Goal: Information Seeking & Learning: Learn about a topic

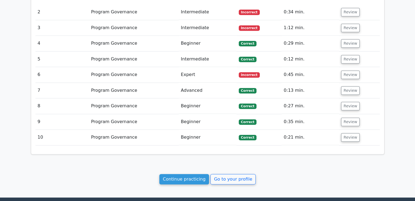
scroll to position [602, 0]
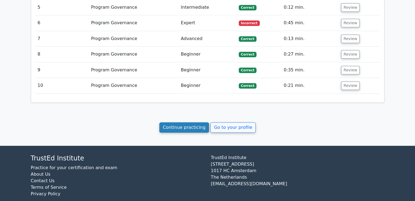
click at [191, 123] on link "Continue practicing" at bounding box center [184, 128] width 50 height 10
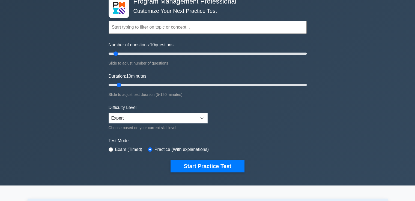
scroll to position [24, 0]
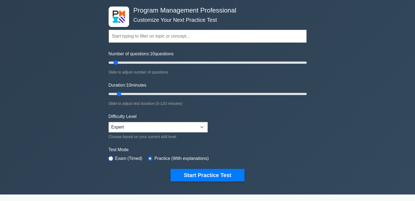
click at [110, 158] on input "radio" at bounding box center [111, 159] width 4 height 4
radio input "true"
click at [149, 158] on input "radio" at bounding box center [150, 159] width 4 height 4
radio input "true"
click at [112, 157] on input "radio" at bounding box center [111, 159] width 4 height 4
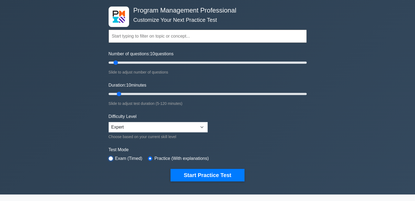
radio input "true"
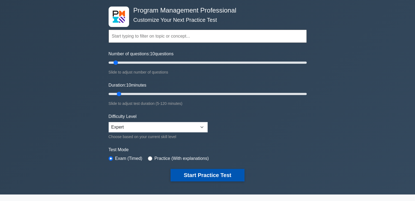
click at [186, 173] on button "Start Practice Test" at bounding box center [208, 175] width 74 height 13
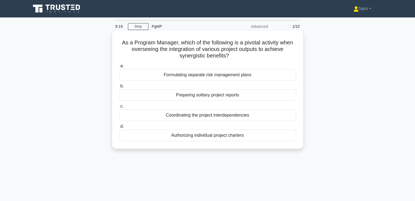
click at [236, 116] on div "Coordinating the project interdependencies" at bounding box center [207, 115] width 177 height 11
click at [119, 108] on input "c. Coordinating the project interdependencies" at bounding box center [119, 107] width 0 height 4
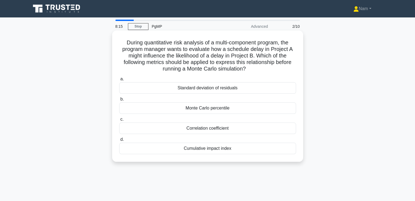
click at [234, 108] on div "Monte Carlo percentile" at bounding box center [207, 108] width 177 height 11
click at [119, 101] on input "b. Monte Carlo percentile" at bounding box center [119, 100] width 0 height 4
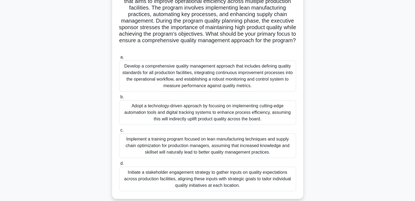
scroll to position [64, 0]
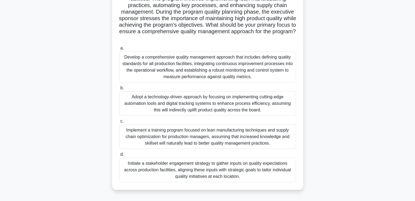
click at [180, 169] on div "Initiate a stakeholder engagement strategy to gather inputs on quality expectat…" at bounding box center [207, 170] width 177 height 25
click at [119, 157] on input "d. Initiate a stakeholder engagement strategy to gather inputs on quality expec…" at bounding box center [119, 155] width 0 height 4
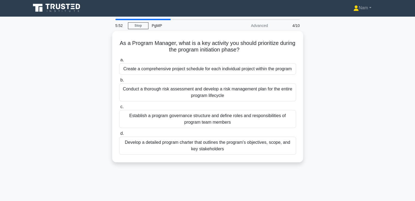
scroll to position [0, 0]
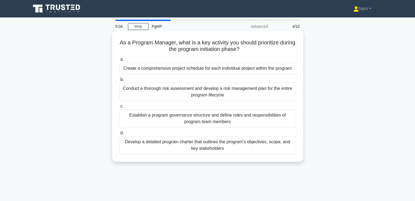
click at [193, 119] on div "Establish a program governance structure and define roles and responsibilities …" at bounding box center [207, 119] width 177 height 18
click at [119, 108] on input "c. Establish a program governance structure and define roles and responsibiliti…" at bounding box center [119, 107] width 0 height 4
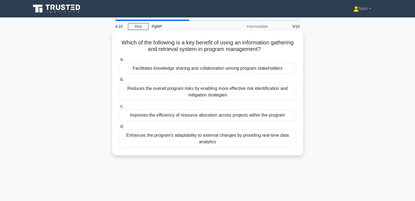
click at [183, 70] on div "Facilitates knowledge sharing and collaboration among program stakeholders" at bounding box center [207, 68] width 177 height 11
click at [119, 61] on input "a. Facilitates knowledge sharing and collaboration among program stakeholders" at bounding box center [119, 60] width 0 height 4
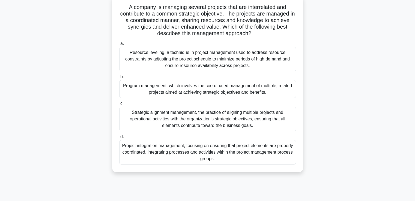
scroll to position [36, 0]
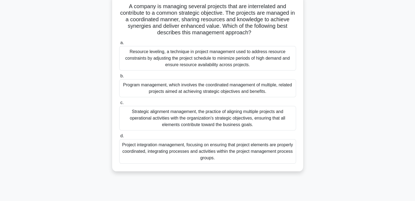
click at [213, 63] on div "Resource leveling, a technique in project management used to address resource c…" at bounding box center [207, 58] width 177 height 25
click at [119, 45] on input "a. Resource leveling, a technique in project management used to address resourc…" at bounding box center [119, 43] width 0 height 4
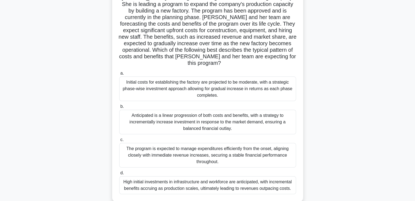
scroll to position [45, 0]
click at [202, 125] on div "Anticipated is a linear progression of both costs and benefits, with a strategy…" at bounding box center [207, 122] width 177 height 25
click at [119, 108] on input "b. Anticipated is a linear progression of both costs and benefits, with a strat…" at bounding box center [119, 107] width 0 height 4
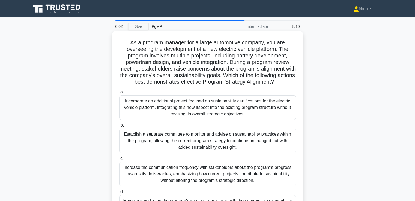
scroll to position [0, 0]
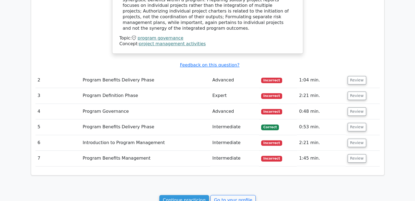
scroll to position [514, 0]
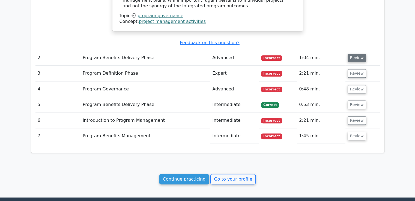
click at [357, 54] on button "Review" at bounding box center [357, 58] width 19 height 8
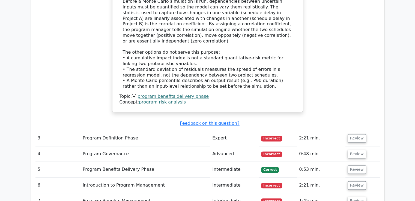
scroll to position [730, 0]
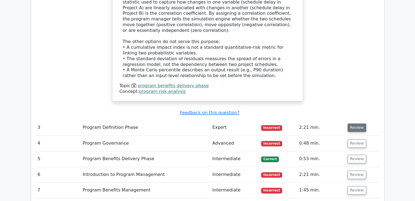
click at [357, 124] on button "Review" at bounding box center [357, 128] width 19 height 8
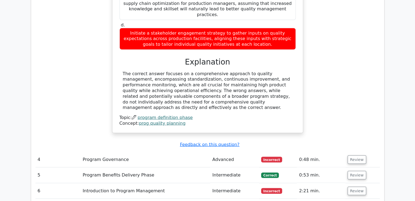
scroll to position [1040, 0]
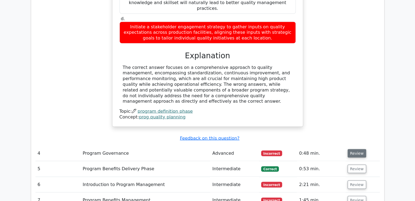
click at [352, 150] on button "Review" at bounding box center [357, 154] width 19 height 8
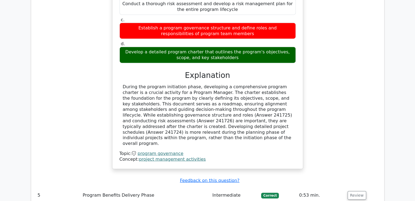
scroll to position [1274, 0]
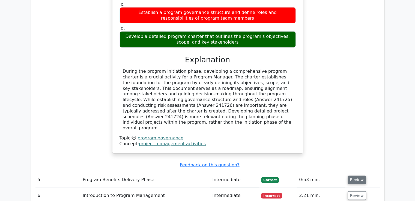
click at [357, 176] on button "Review" at bounding box center [357, 180] width 19 height 8
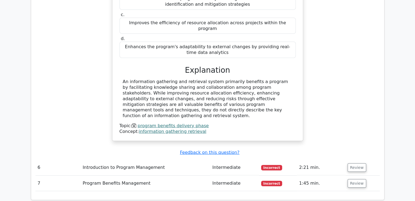
scroll to position [1527, 0]
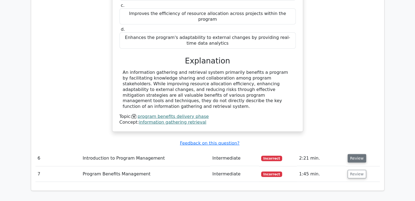
click at [353, 154] on button "Review" at bounding box center [357, 158] width 19 height 8
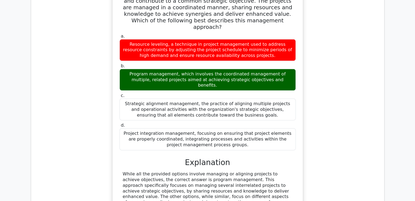
scroll to position [1716, 0]
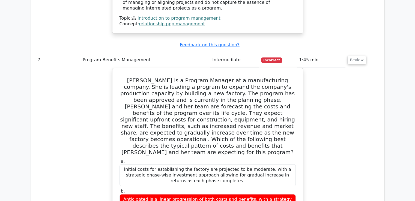
scroll to position [1917, 0]
